Goal: Information Seeking & Learning: Learn about a topic

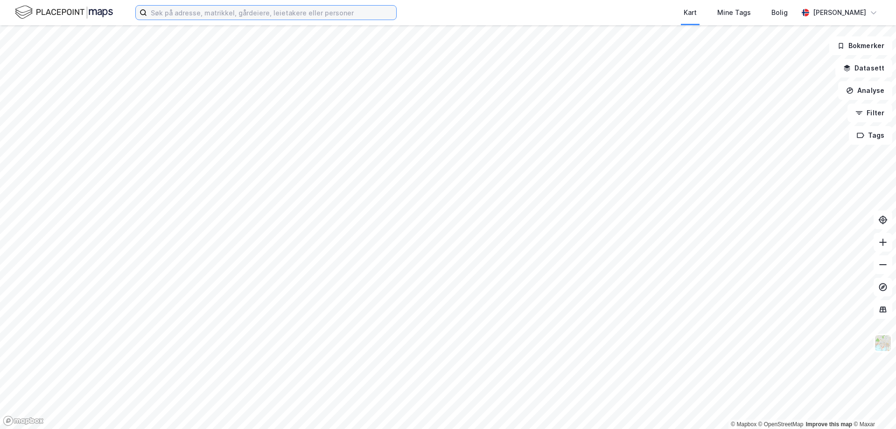
click at [234, 14] on input at bounding box center [271, 13] width 249 height 14
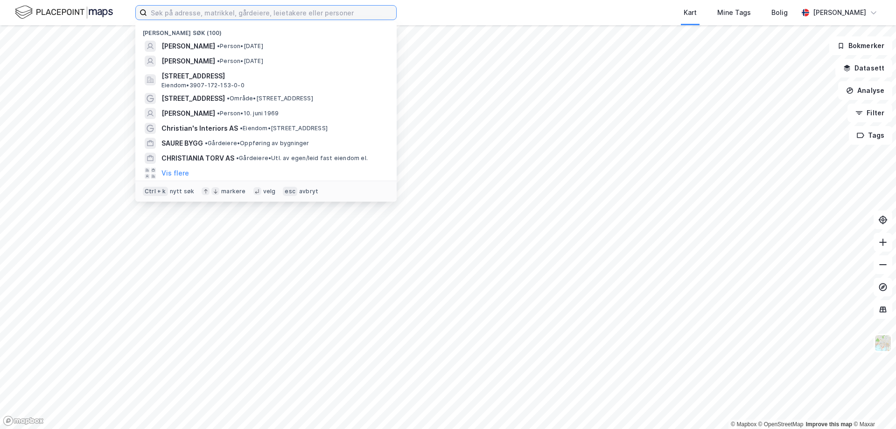
paste input "[STREET_ADDRESS]"
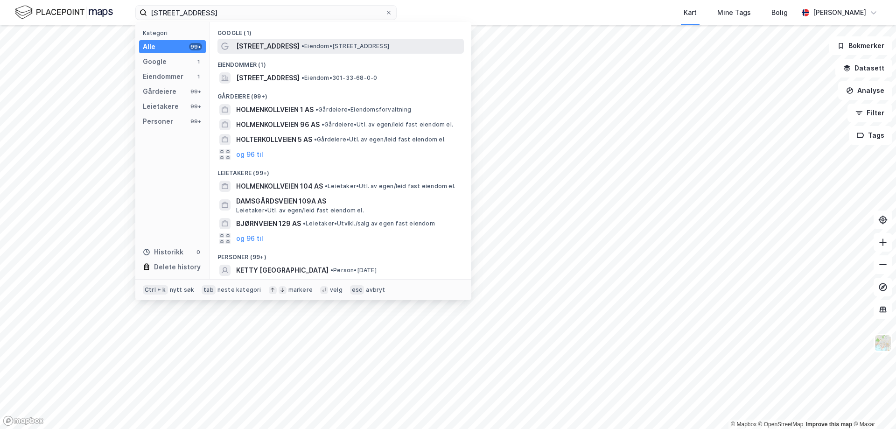
click at [304, 46] on span "•" at bounding box center [303, 45] width 3 height 7
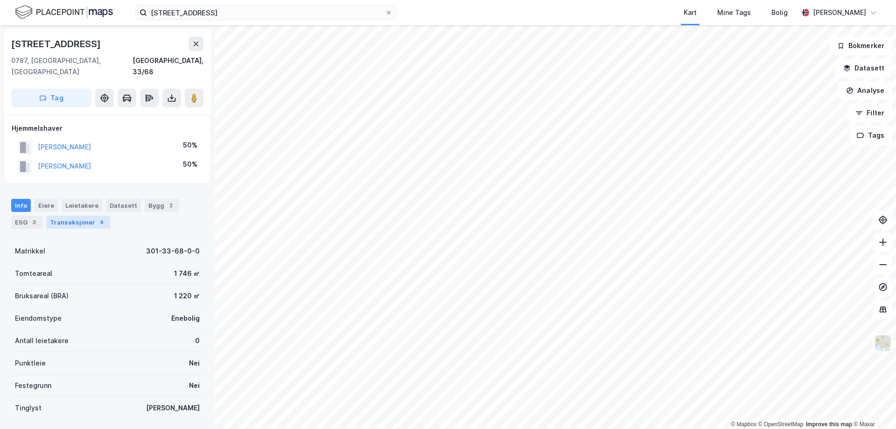
click at [61, 216] on div "Transaksjoner 4" at bounding box center [78, 222] width 64 height 13
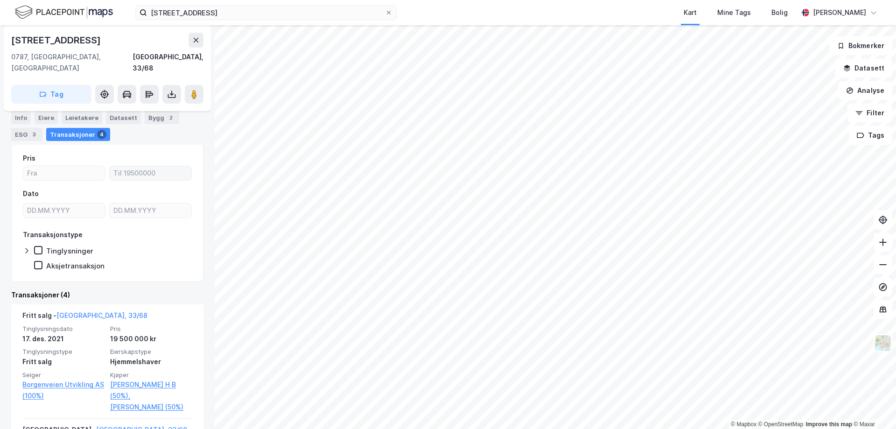
scroll to position [187, 0]
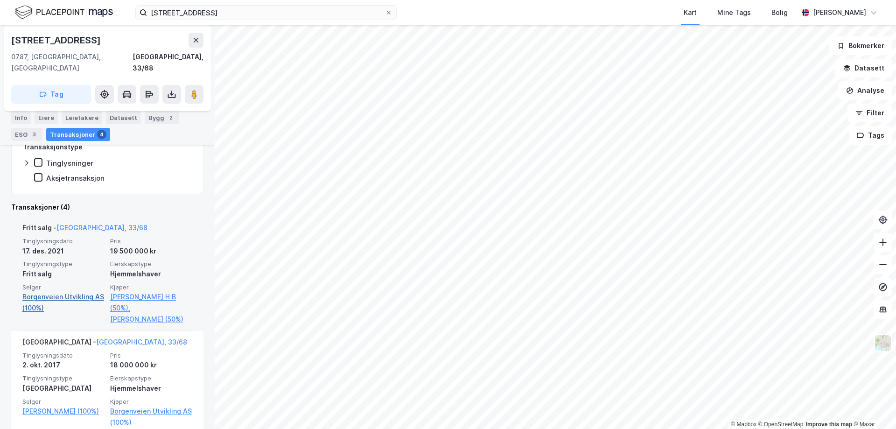
click at [58, 291] on link "Borgenveien Utvikling AS (100%)" at bounding box center [63, 302] width 82 height 22
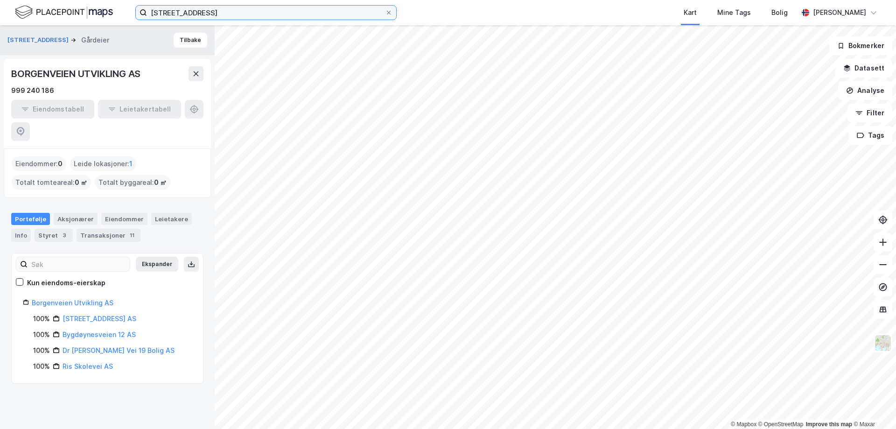
click at [273, 16] on input "[STREET_ADDRESS]" at bounding box center [266, 13] width 238 height 14
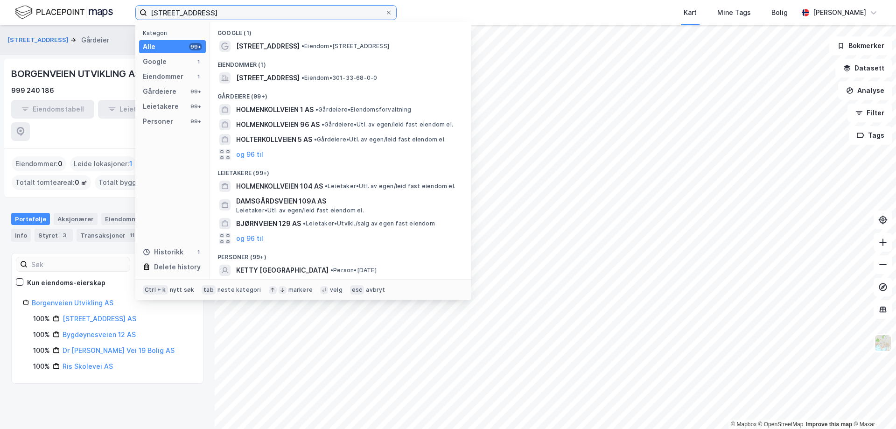
drag, startPoint x: 278, startPoint y: 14, endPoint x: 105, endPoint y: 15, distance: 172.7
click at [106, 15] on div "[STREET_ADDRESS] Kategori Alle 99+ Google 1 Eiendommer 1 Gårdeiere 99+ Leietake…" at bounding box center [448, 12] width 896 height 25
paste input "[STREET_ADDRESS]"
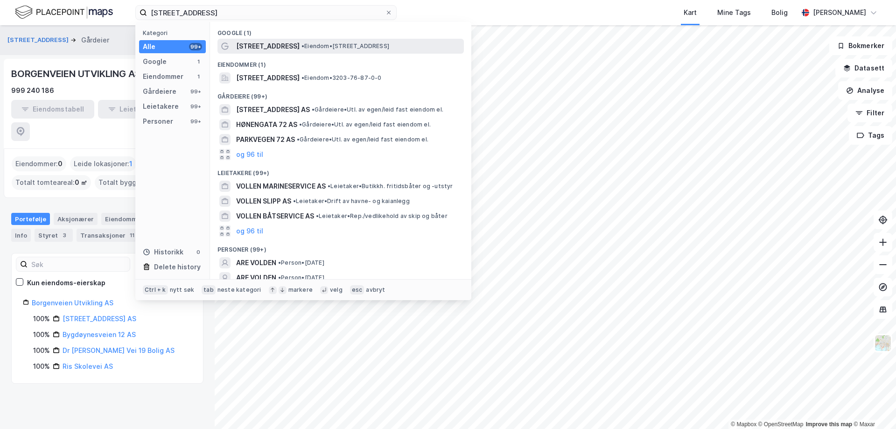
click at [283, 43] on span "[STREET_ADDRESS]" at bounding box center [267, 46] width 63 height 11
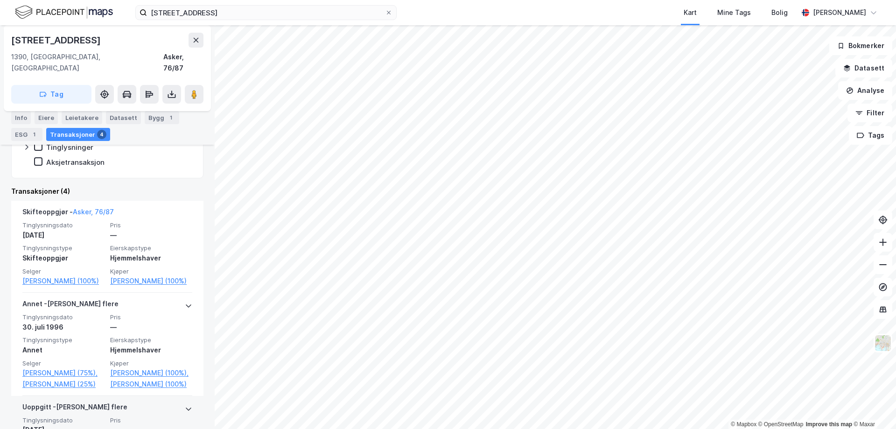
scroll to position [140, 0]
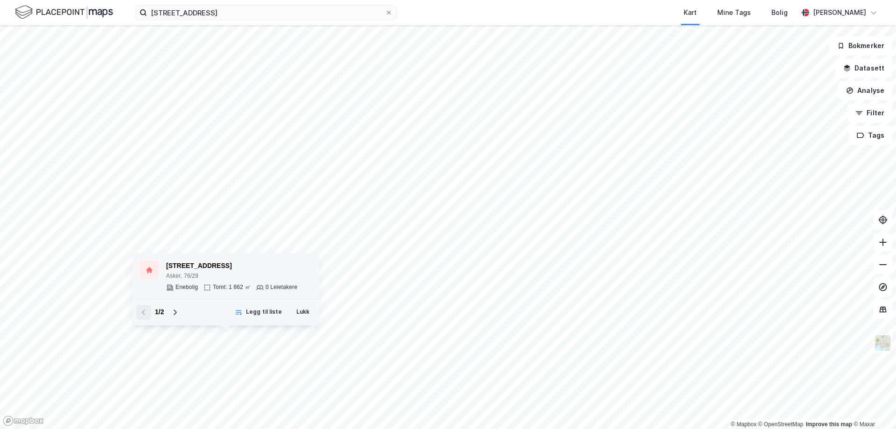
click at [184, 265] on div "[STREET_ADDRESS]" at bounding box center [231, 265] width 131 height 11
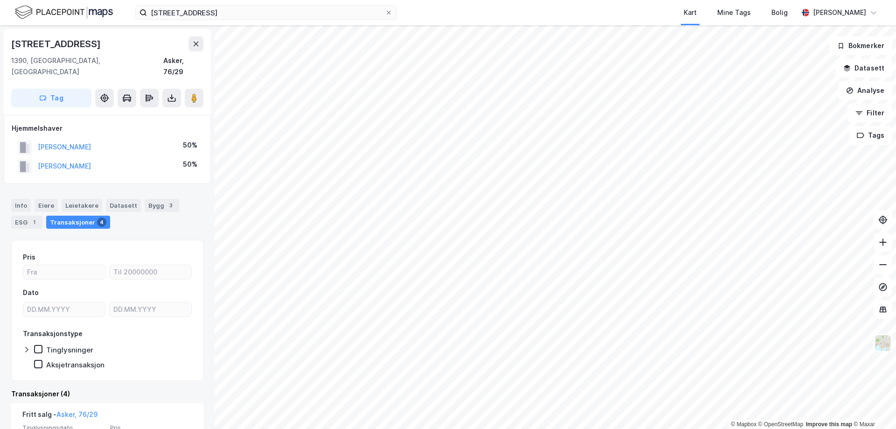
click at [70, 216] on div "Transaksjoner 4" at bounding box center [78, 222] width 64 height 13
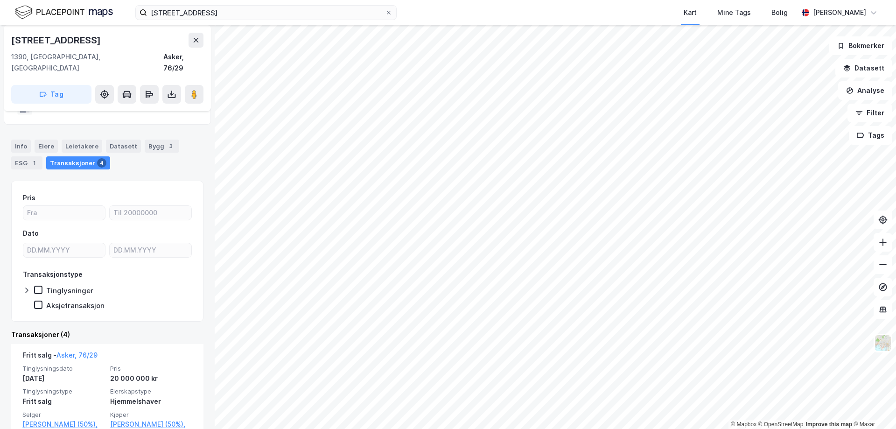
scroll to position [93, 0]
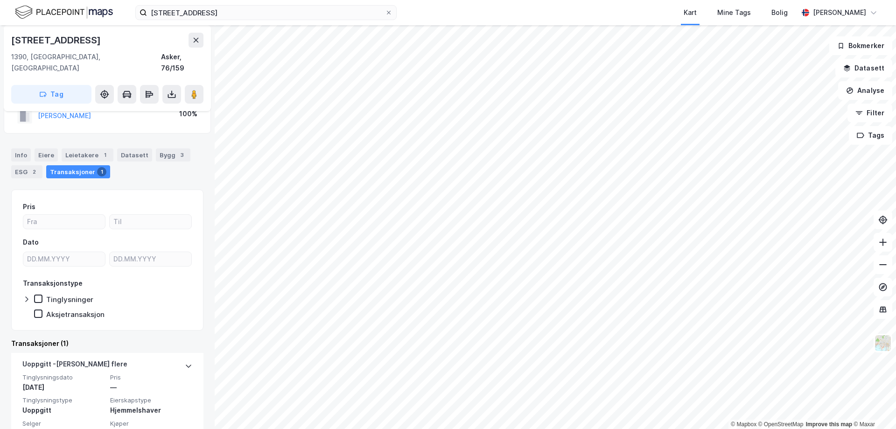
scroll to position [47, 0]
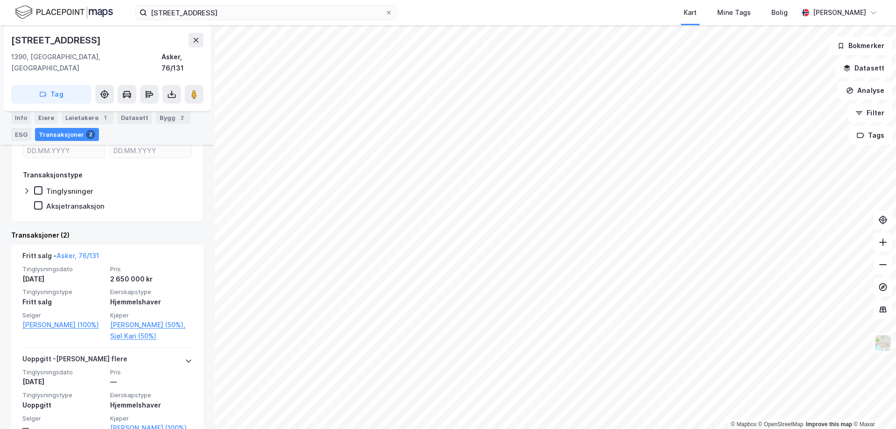
scroll to position [187, 0]
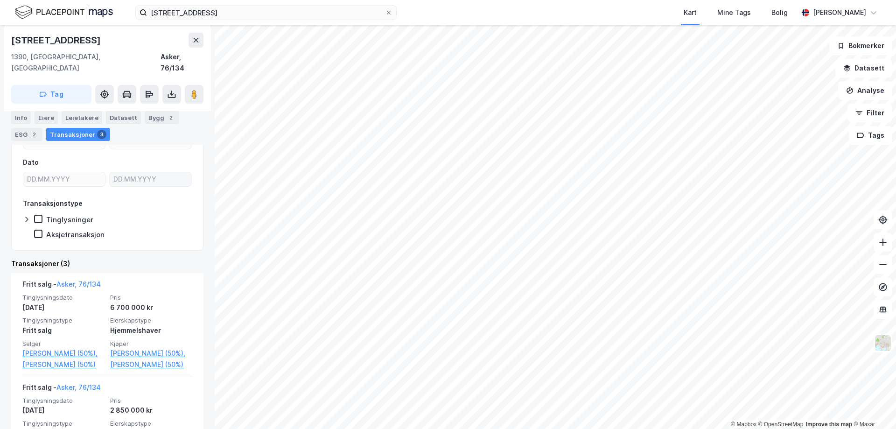
scroll to position [187, 0]
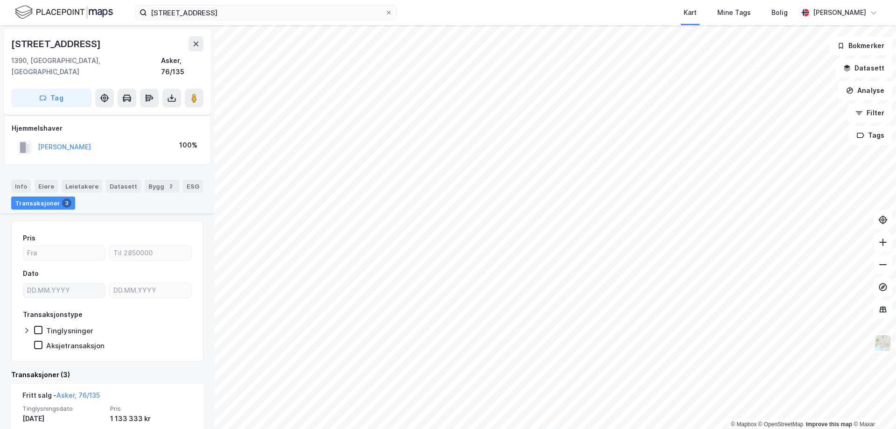
scroll to position [140, 0]
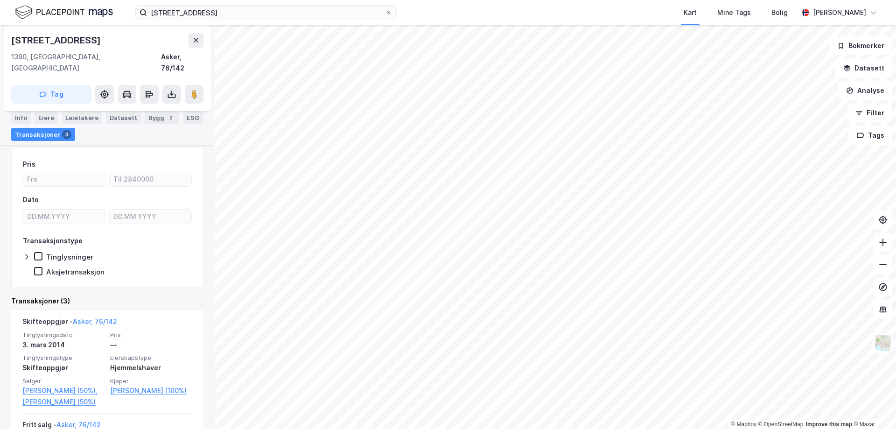
scroll to position [93, 0]
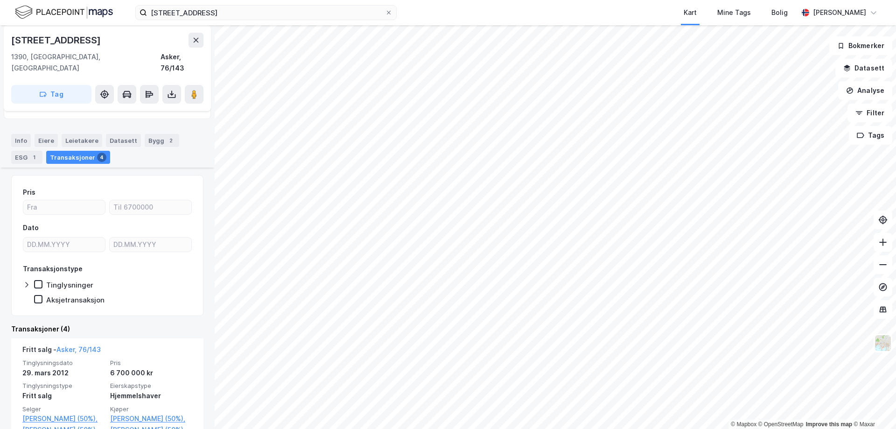
scroll to position [93, 0]
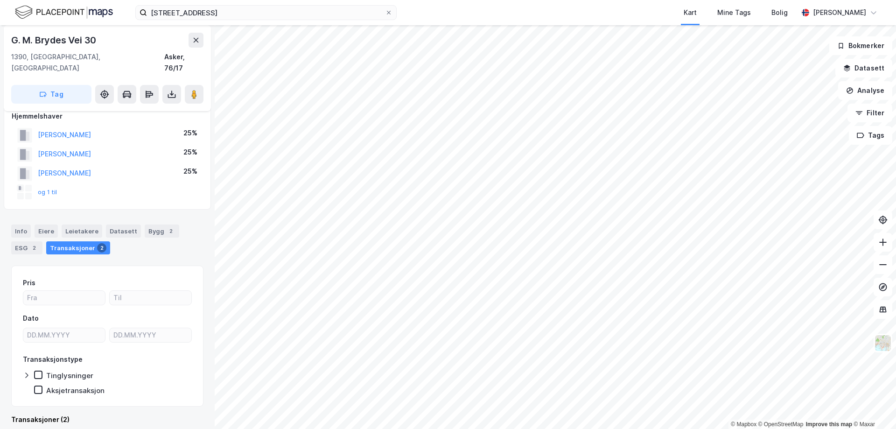
scroll to position [152, 0]
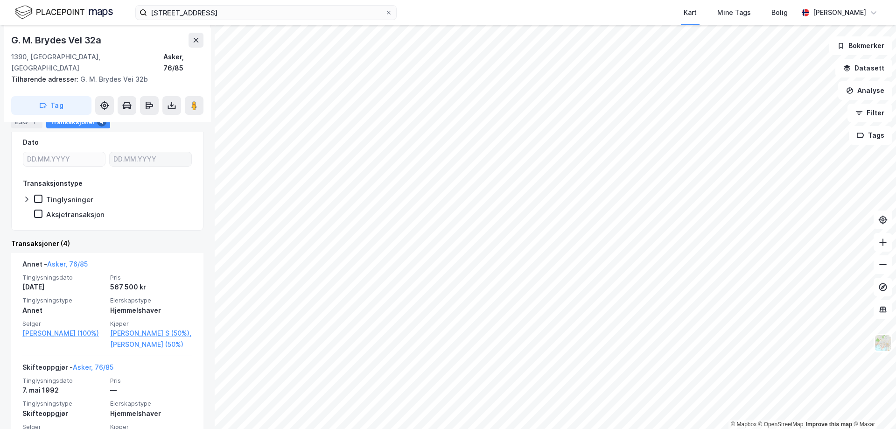
scroll to position [187, 0]
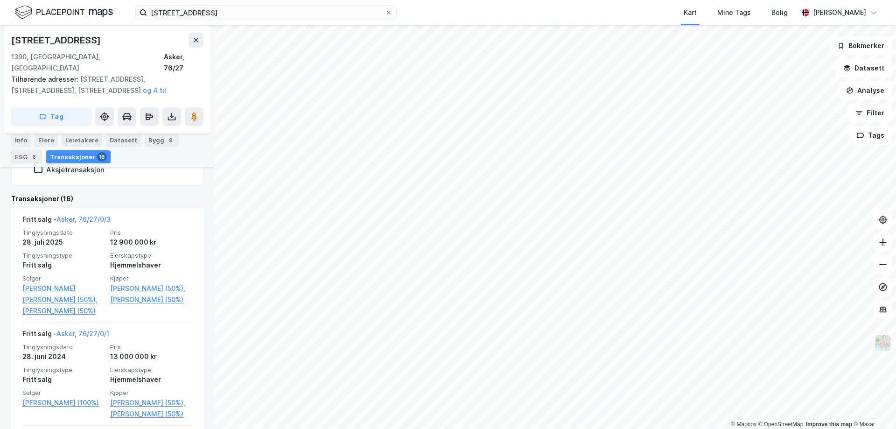
scroll to position [278, 0]
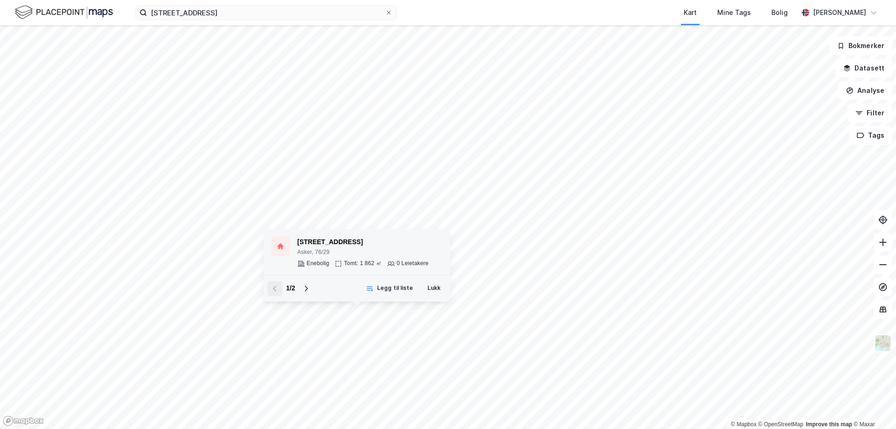
click at [334, 240] on div "[STREET_ADDRESS]" at bounding box center [362, 242] width 131 height 11
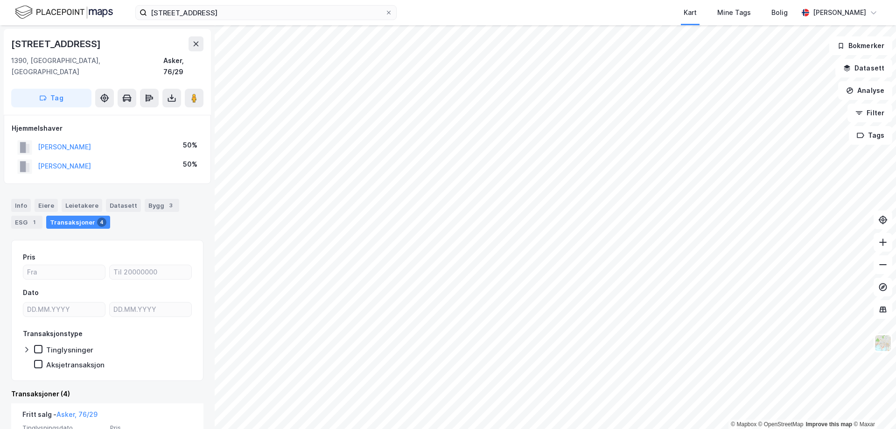
scroll to position [187, 0]
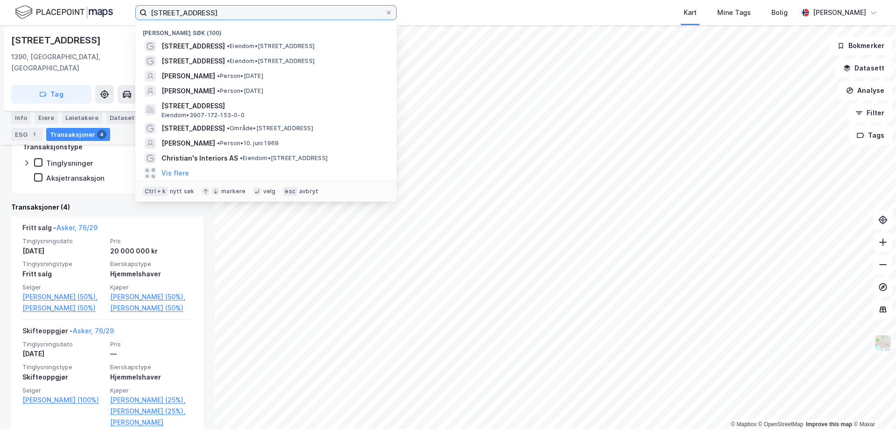
click at [267, 13] on input "[STREET_ADDRESS]" at bounding box center [266, 13] width 238 height 14
drag, startPoint x: 270, startPoint y: 11, endPoint x: 98, endPoint y: 9, distance: 172.3
click at [123, 10] on div "[STREET_ADDRESS] Vollen Nylige søk (100) [STREET_ADDRESS] • Eiendom • [STREET_A…" at bounding box center [448, 12] width 896 height 25
paste input "Rødbølveien 14 snr. 8, 3270 [GEOGRAPHIC_DATA]"
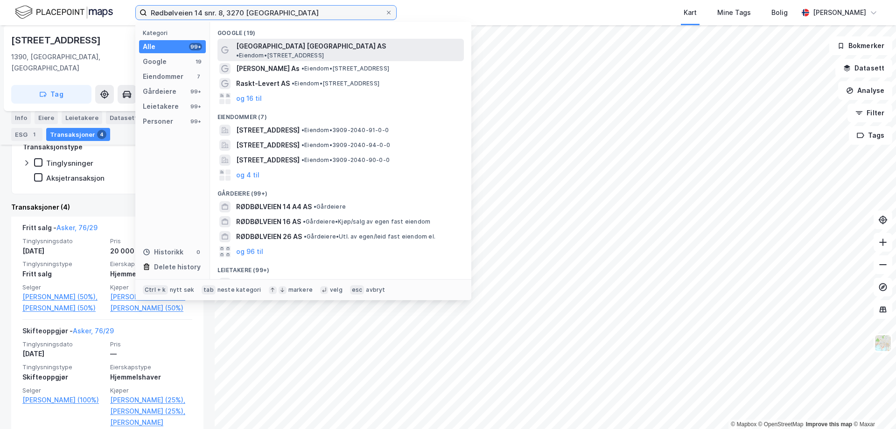
type input "Rødbølveien 14 snr. 8, 3270 [GEOGRAPHIC_DATA]"
click at [301, 46] on span "[GEOGRAPHIC_DATA] [GEOGRAPHIC_DATA] AS" at bounding box center [311, 46] width 150 height 11
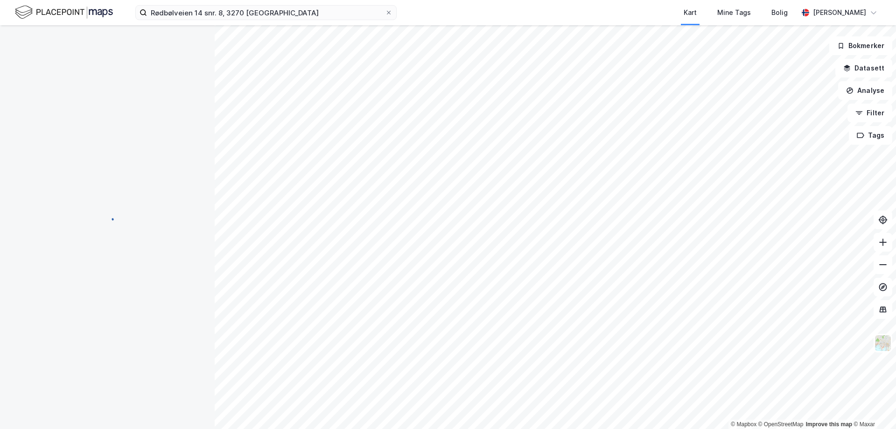
scroll to position [3, 0]
